Goal: Task Accomplishment & Management: Manage account settings

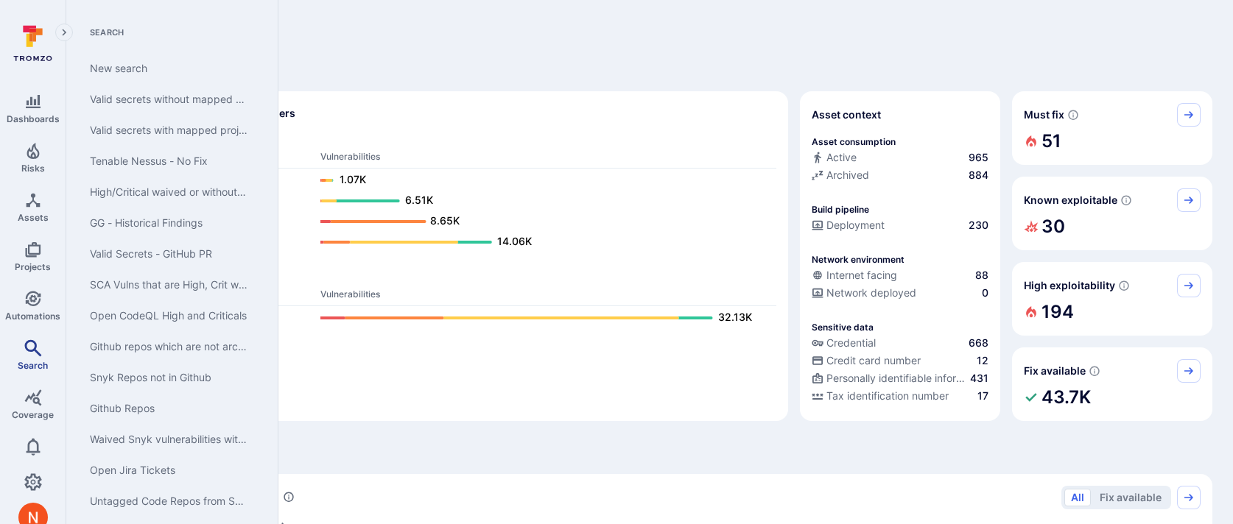
scroll to position [5, 0]
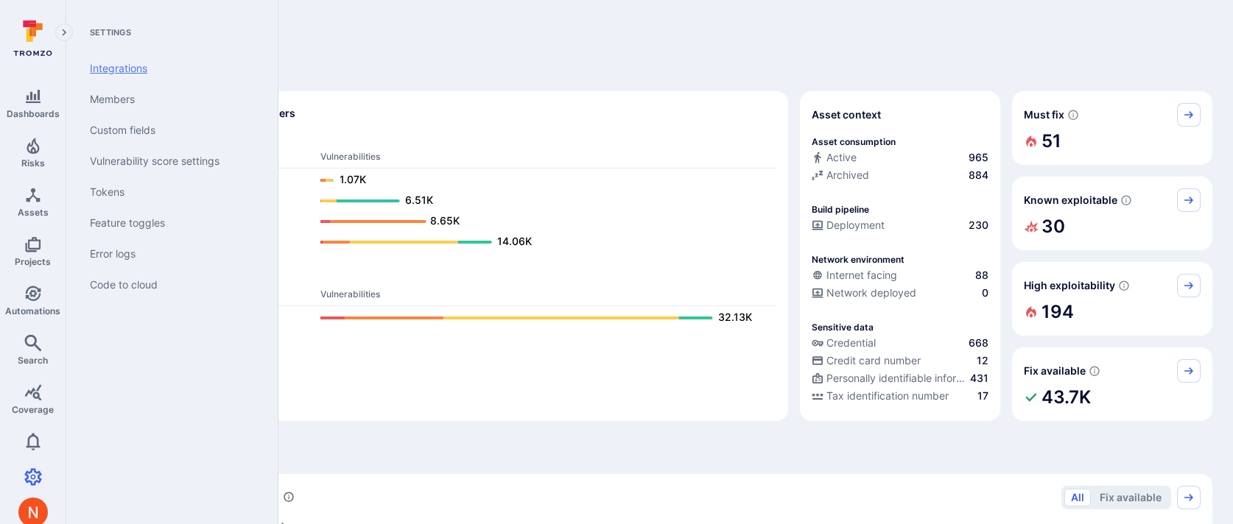
click at [116, 69] on link "Integrations" at bounding box center [169, 68] width 182 height 31
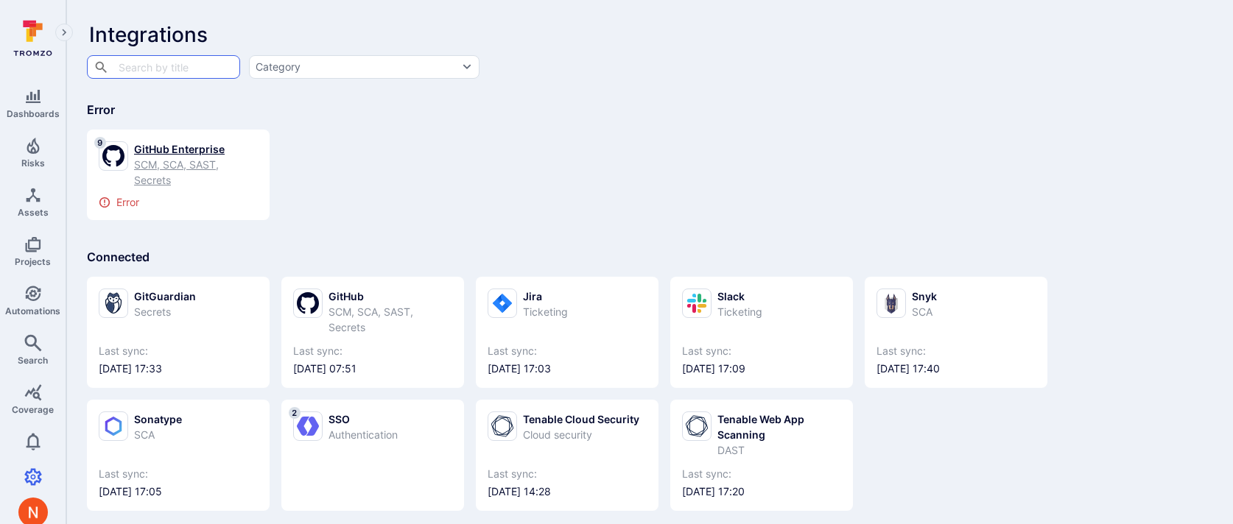
click at [191, 177] on div "SCM, SCA, SAST, Secrets" at bounding box center [196, 172] width 124 height 31
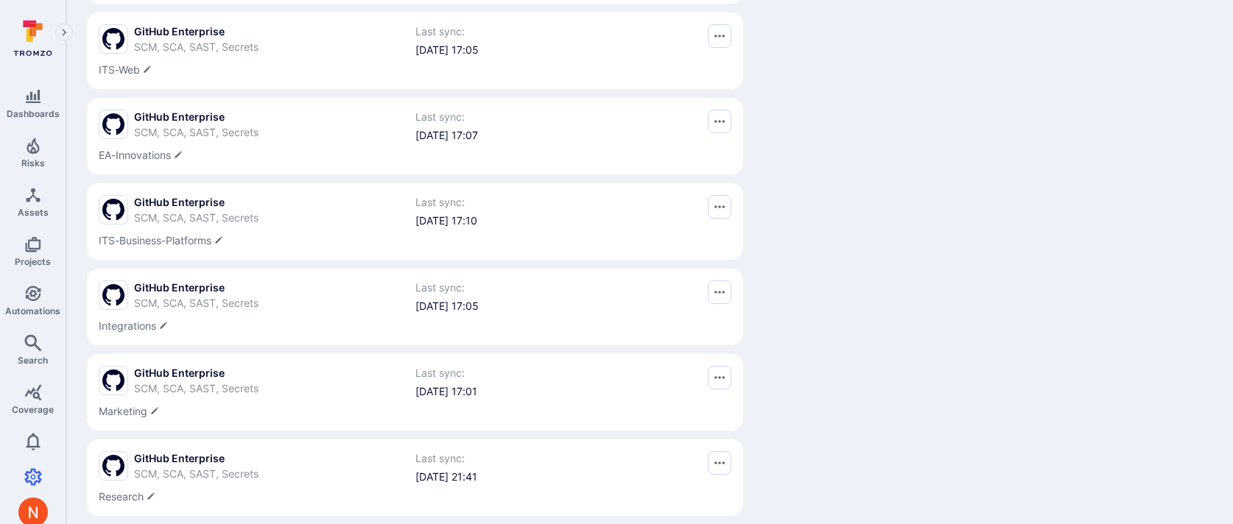
scroll to position [461, 0]
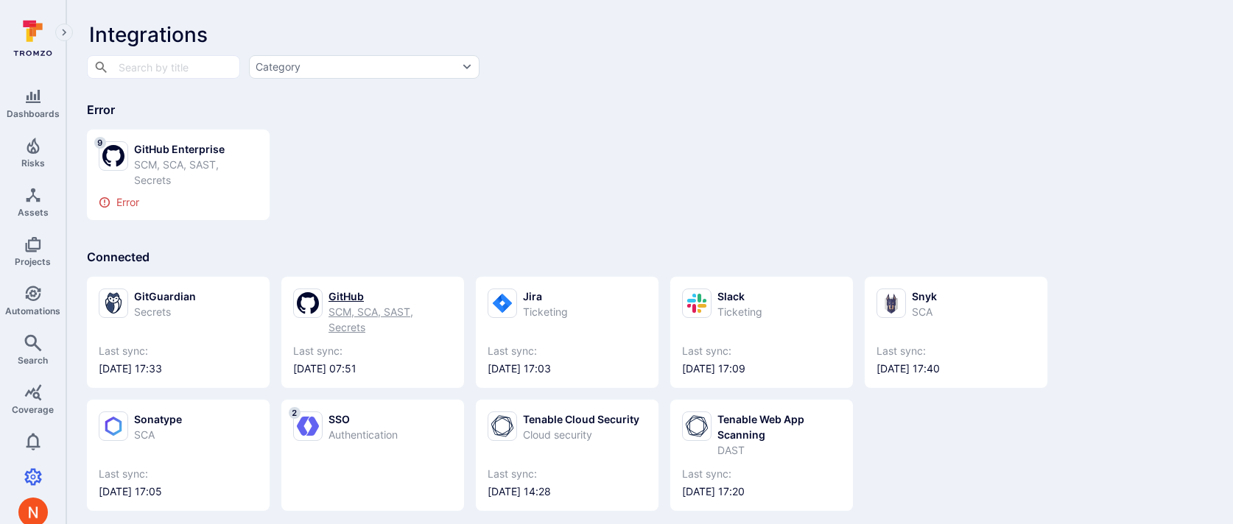
click at [342, 303] on div "GitHub" at bounding box center [390, 296] width 124 height 15
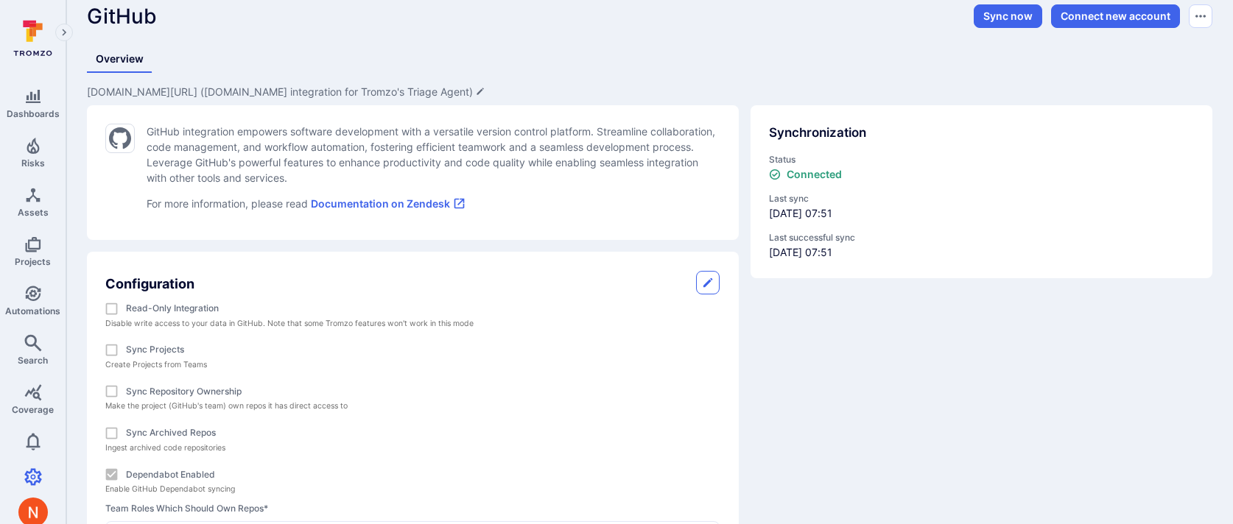
scroll to position [119, 0]
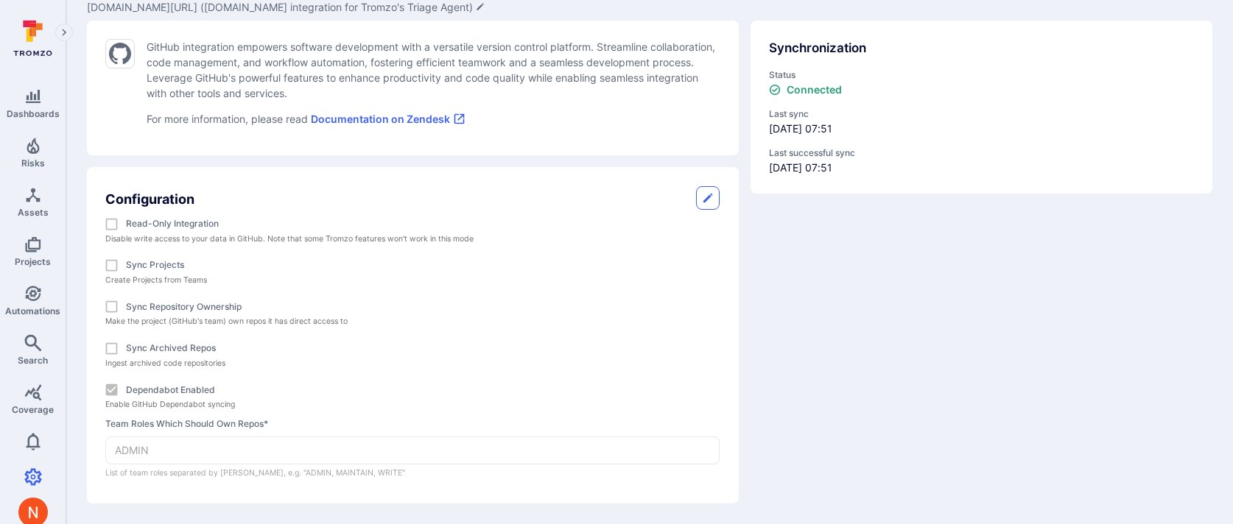
click at [862, 283] on div "Synchronization Status Connected Last sync 2025/08/13 at 07:51 Last successful …" at bounding box center [976, 256] width 474 height 495
